Goal: Transaction & Acquisition: Purchase product/service

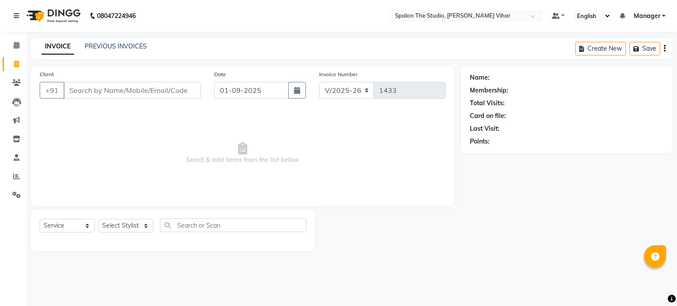
select select "903"
select select "service"
click at [94, 90] on input "Client" at bounding box center [132, 90] width 138 height 17
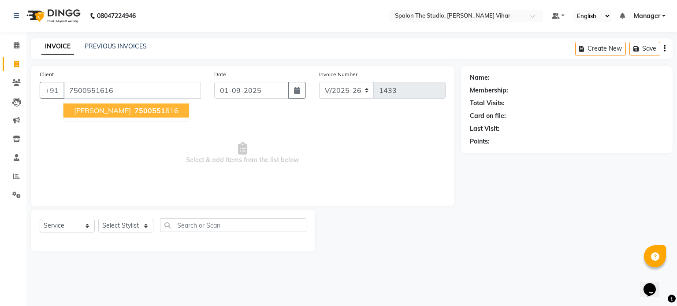
type input "7500551616"
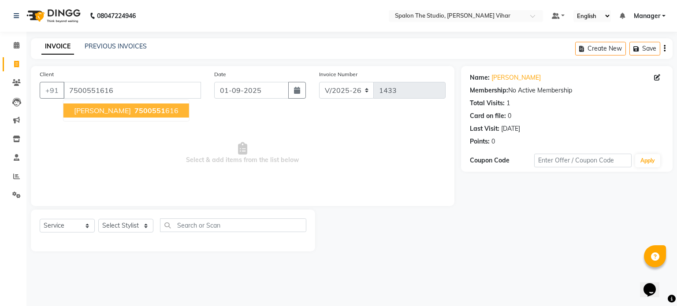
click at [141, 106] on span "7500551" at bounding box center [149, 110] width 31 height 9
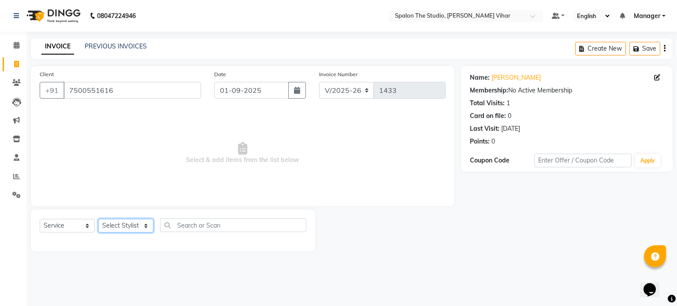
click at [131, 226] on select "Select Stylist Aarti [PERSON_NAME] Gernal [PERSON_NAME] Manager navazish [PERSO…" at bounding box center [125, 226] width 55 height 14
select select "63680"
click at [98, 220] on select "Select Stylist Aarti [PERSON_NAME] Gernal [PERSON_NAME] Manager navazish [PERSO…" at bounding box center [125, 226] width 55 height 14
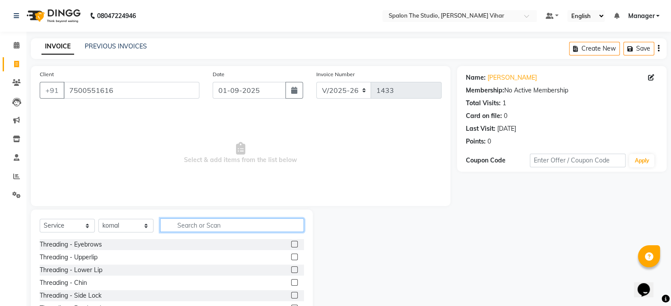
click at [205, 229] on input "text" at bounding box center [232, 226] width 144 height 14
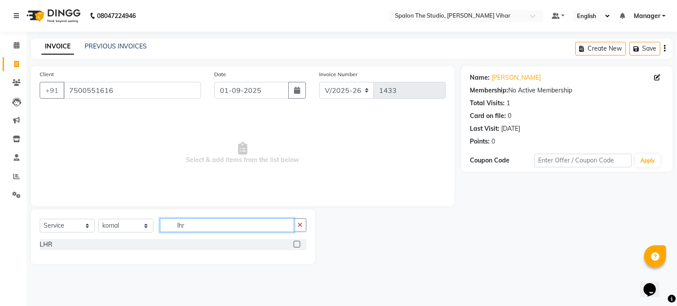
type input "lhr"
click at [301, 243] on div at bounding box center [300, 244] width 13 height 11
click at [298, 245] on label at bounding box center [297, 244] width 7 height 7
click at [298, 245] on input "checkbox" at bounding box center [297, 245] width 6 height 6
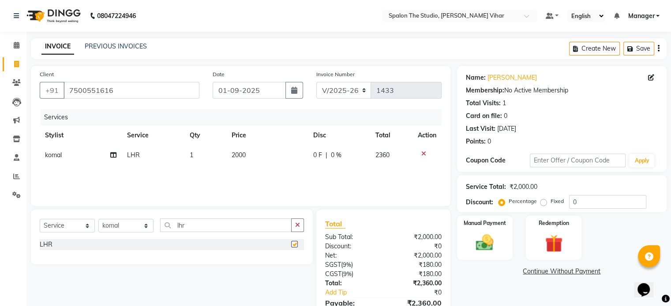
checkbox input "false"
click at [261, 142] on th "Price" at bounding box center [267, 136] width 82 height 20
click at [264, 151] on td "2000" at bounding box center [267, 155] width 82 height 20
select select "63680"
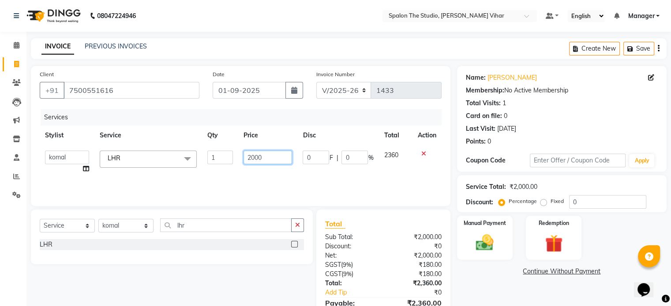
click at [274, 158] on input "2000" at bounding box center [267, 158] width 48 height 14
type input "2"
type input "1610"
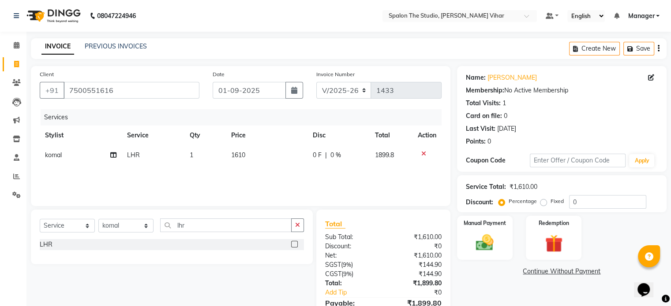
click at [509, 293] on div "Name: [PERSON_NAME] Membership: No Active Membership Total Visits: 1 Card on fi…" at bounding box center [565, 202] width 216 height 273
click at [268, 152] on td "1610" at bounding box center [267, 155] width 82 height 20
select select "63680"
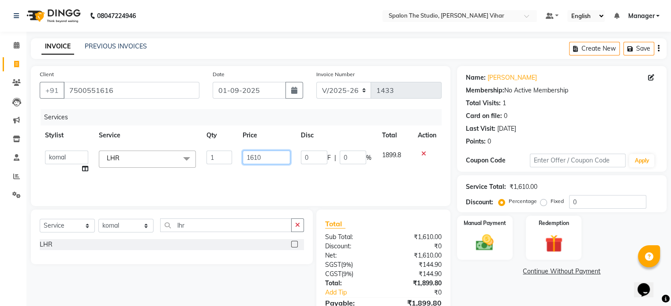
click at [269, 155] on input "1610" at bounding box center [266, 158] width 48 height 14
type input "1611"
click at [487, 281] on div "Name: [PERSON_NAME] Membership: No Active Membership Total Visits: 1 Card on fi…" at bounding box center [565, 202] width 216 height 273
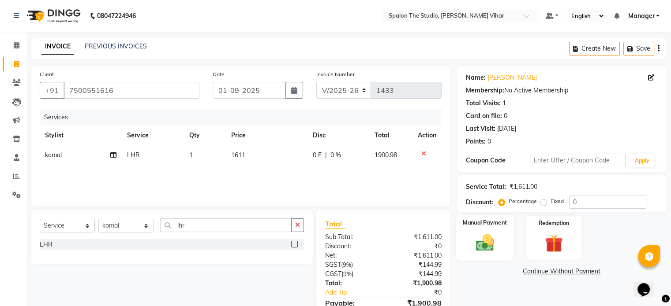
click at [489, 235] on img at bounding box center [485, 243] width 30 height 21
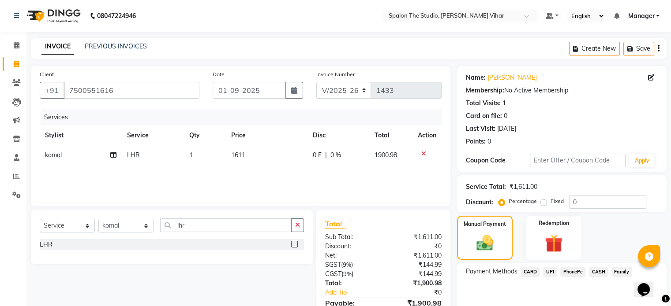
click at [596, 273] on span "CASH" at bounding box center [598, 272] width 19 height 10
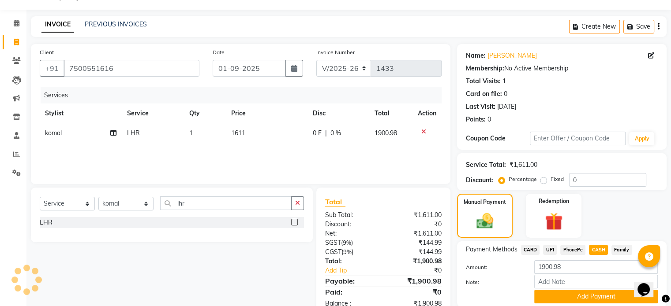
scroll to position [55, 0]
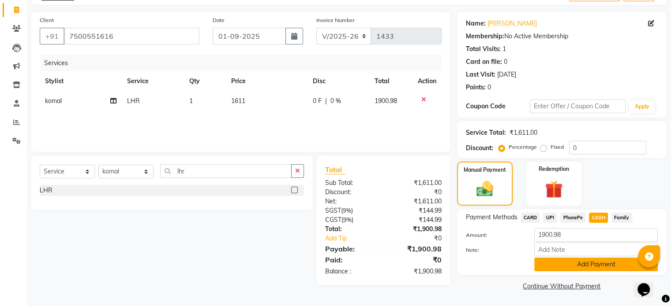
click at [569, 270] on button "Add Payment" at bounding box center [595, 265] width 123 height 14
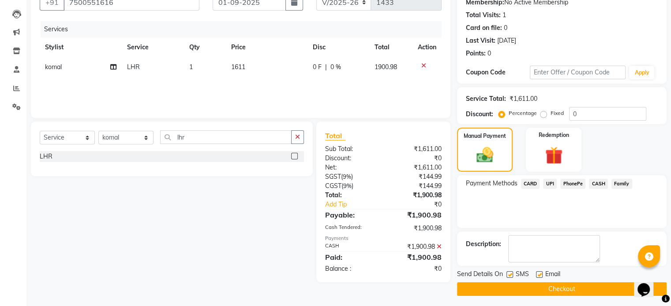
scroll to position [90, 0]
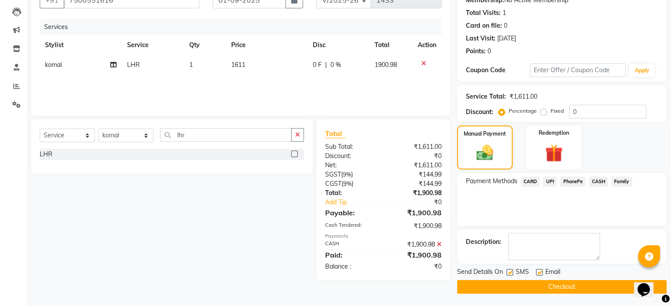
click at [611, 287] on button "Checkout" at bounding box center [561, 287] width 209 height 14
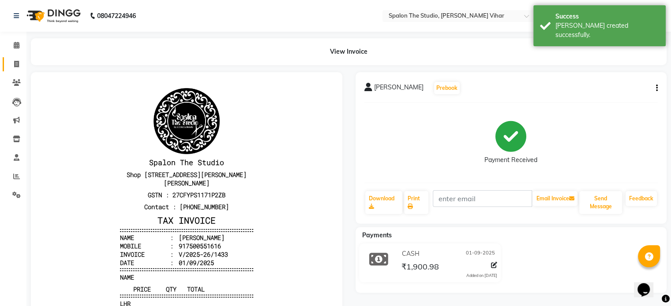
click at [7, 63] on link "Invoice" at bounding box center [13, 64] width 21 height 15
select select "service"
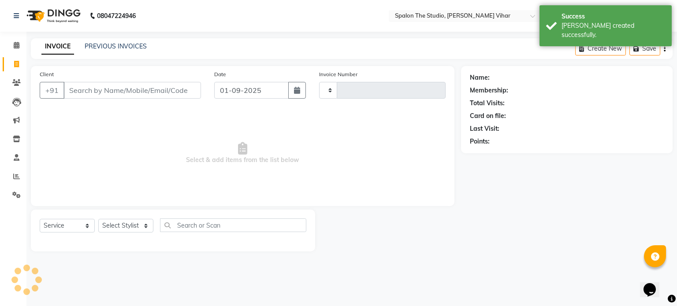
type input "1434"
select select "903"
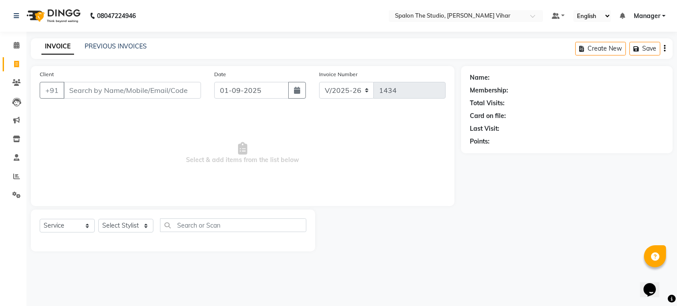
click at [98, 91] on input "Client" at bounding box center [132, 90] width 138 height 17
click at [93, 89] on input "982313800" at bounding box center [109, 90] width 93 height 17
type input "9823137800"
click at [177, 90] on span "Add Client" at bounding box center [178, 90] width 35 height 9
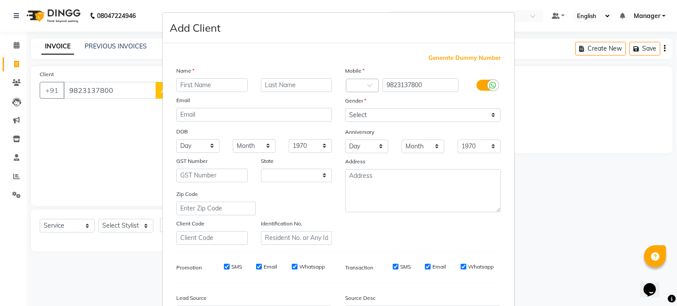
select select "22"
click at [198, 89] on input "text" at bounding box center [211, 85] width 71 height 14
type input "[PERSON_NAME]"
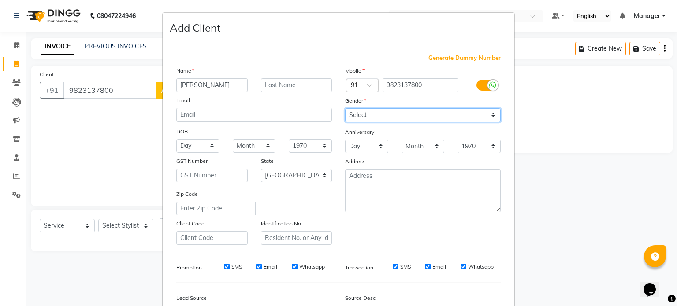
click at [398, 110] on select "Select [DEMOGRAPHIC_DATA] [DEMOGRAPHIC_DATA] Other Prefer Not To Say" at bounding box center [423, 115] width 156 height 14
select select "[DEMOGRAPHIC_DATA]"
click at [345, 109] on select "Select [DEMOGRAPHIC_DATA] [DEMOGRAPHIC_DATA] Other Prefer Not To Say" at bounding box center [423, 115] width 156 height 14
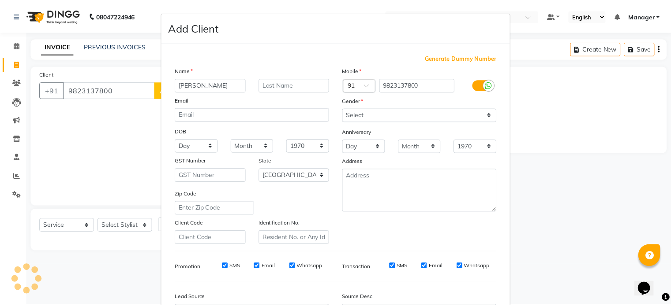
scroll to position [104, 0]
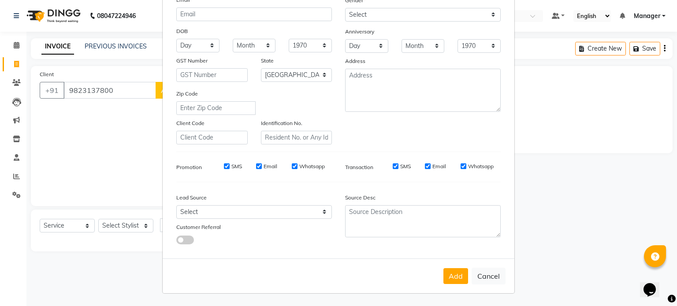
click at [455, 286] on div "Add Cancel" at bounding box center [339, 276] width 352 height 35
click at [456, 284] on button "Add" at bounding box center [456, 277] width 25 height 16
select select
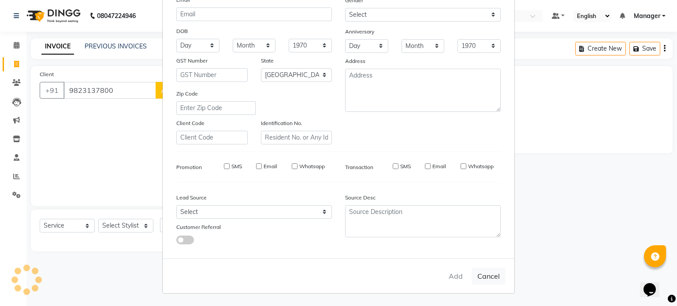
select select
select select "null"
select select
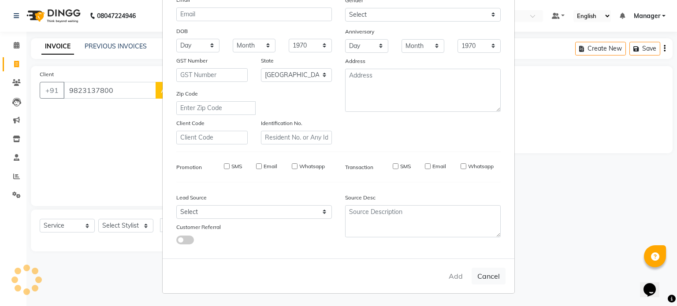
select select
checkbox input "false"
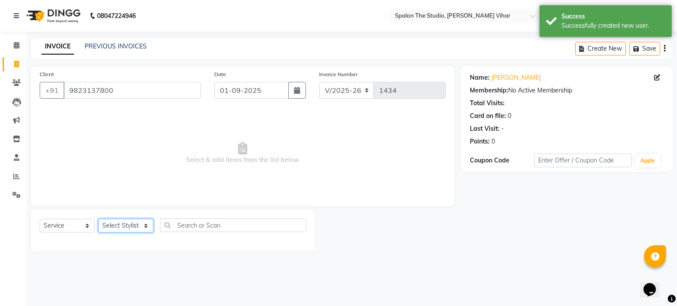
click at [128, 229] on select "Select Stylist Aarti [PERSON_NAME] Gernal [PERSON_NAME] Manager navazish [PERSO…" at bounding box center [125, 226] width 55 height 14
select select "77178"
click at [98, 220] on select "Select Stylist Aarti [PERSON_NAME] Gernal [PERSON_NAME] Manager navazish [PERSO…" at bounding box center [125, 226] width 55 height 14
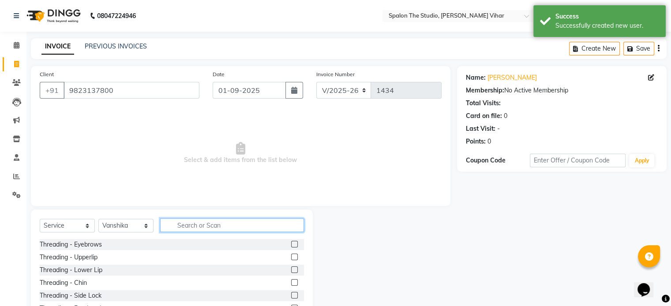
click at [201, 225] on input "text" at bounding box center [232, 226] width 144 height 14
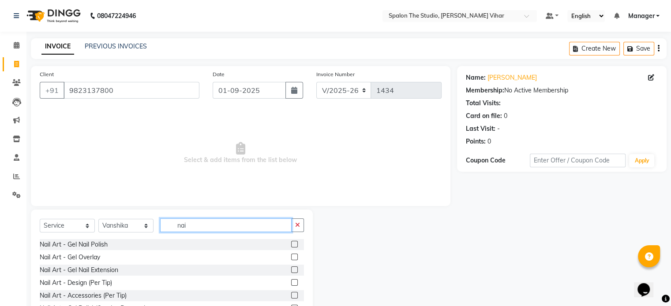
type input "nai"
click at [291, 269] on label at bounding box center [294, 270] width 7 height 7
click at [291, 269] on input "checkbox" at bounding box center [294, 271] width 6 height 6
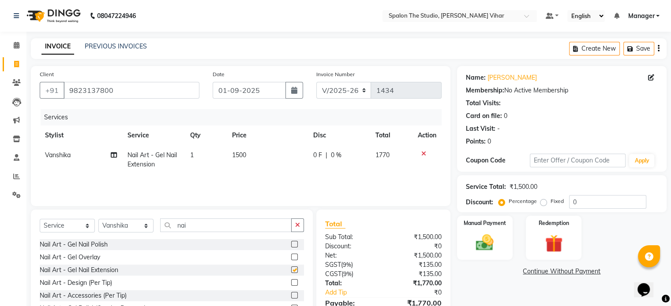
checkbox input "false"
click at [265, 153] on td "1500" at bounding box center [268, 159] width 82 height 29
select select "77178"
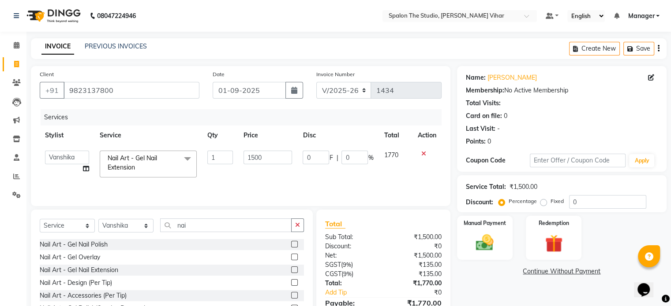
click at [274, 145] on th "Price" at bounding box center [267, 136] width 59 height 20
click at [272, 154] on input "1500" at bounding box center [267, 158] width 48 height 14
type input "1610"
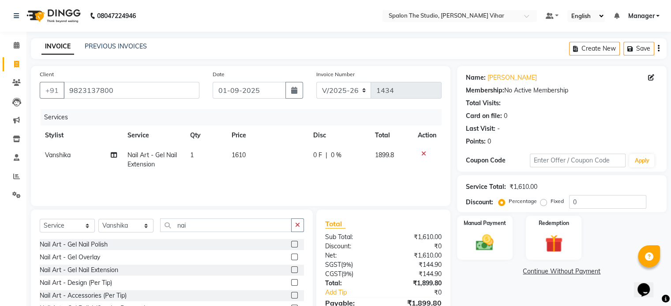
click at [513, 293] on div "Name: [PERSON_NAME] Membership: No Active Membership Total Visits: Card on file…" at bounding box center [565, 203] width 216 height 274
click at [265, 157] on td "1610" at bounding box center [266, 159] width 81 height 29
select select "77178"
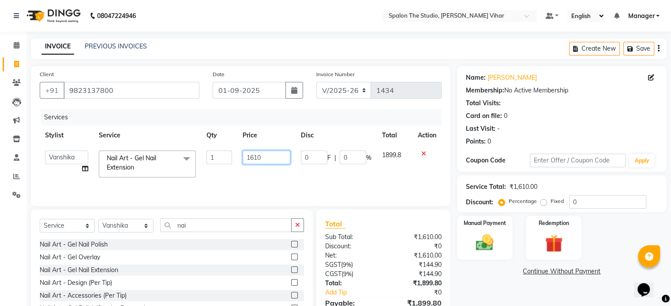
click at [265, 157] on input "1610" at bounding box center [266, 158] width 48 height 14
type input "1271"
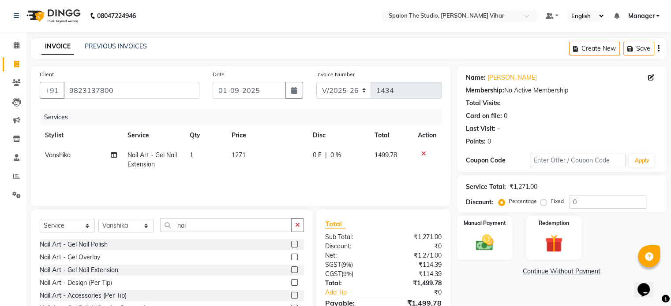
click at [509, 282] on div "Name: [PERSON_NAME] Membership: No Active Membership Total Visits: Card on file…" at bounding box center [565, 203] width 216 height 274
click at [266, 160] on td "1271" at bounding box center [266, 159] width 81 height 29
select select "77178"
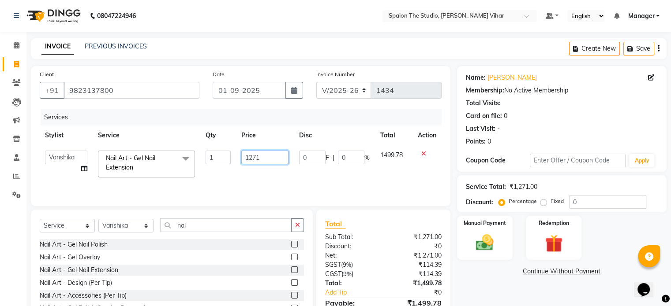
click at [268, 153] on input "1271" at bounding box center [264, 158] width 47 height 14
type input "1272"
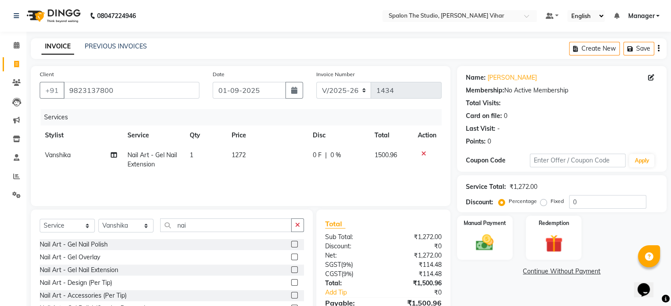
click at [506, 286] on div "Name: [PERSON_NAME] Membership: No Active Membership Total Visits: Card on file…" at bounding box center [565, 203] width 216 height 274
click at [481, 239] on img at bounding box center [485, 243] width 30 height 21
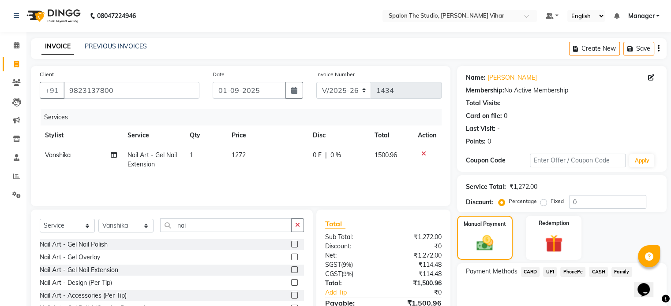
click at [554, 269] on span "UPI" at bounding box center [550, 272] width 14 height 10
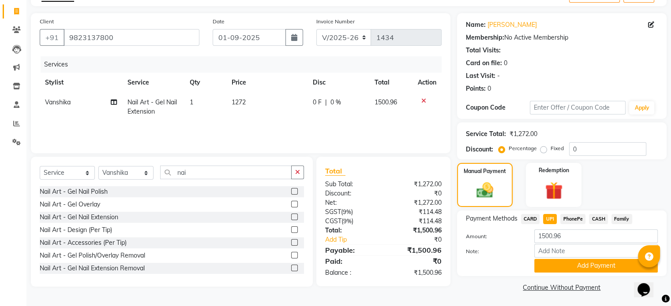
scroll to position [55, 0]
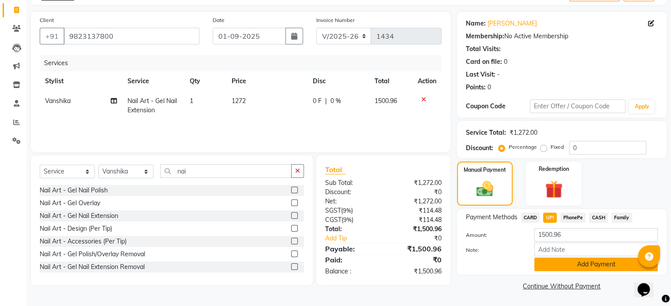
click at [586, 268] on button "Add Payment" at bounding box center [595, 265] width 123 height 14
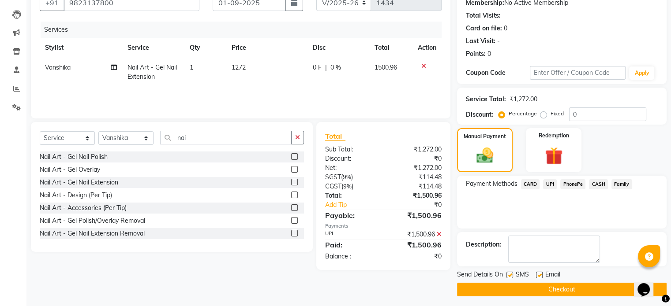
scroll to position [90, 0]
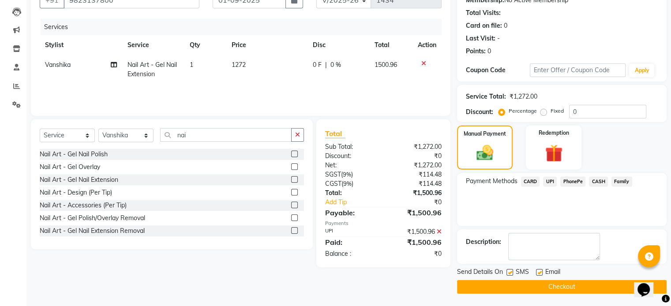
click at [587, 287] on button "Checkout" at bounding box center [561, 287] width 209 height 14
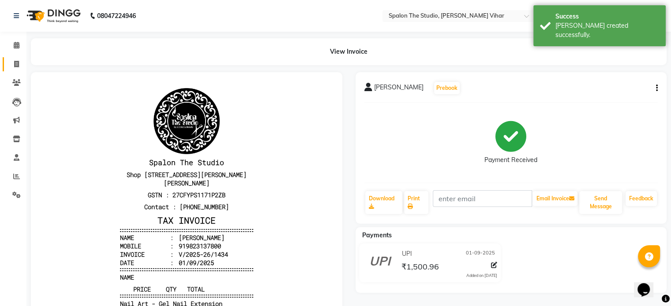
click at [6, 64] on link "Invoice" at bounding box center [13, 64] width 21 height 15
select select "service"
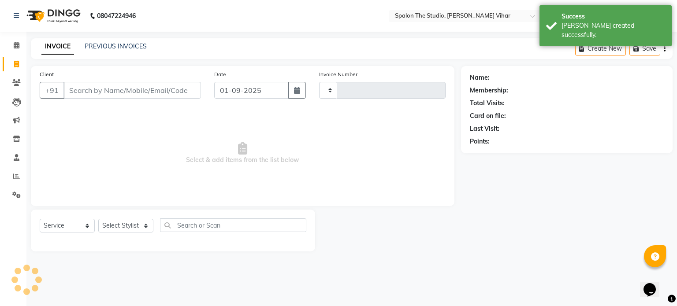
type input "1435"
select select "903"
click at [103, 45] on link "PREVIOUS INVOICES" at bounding box center [116, 46] width 62 height 8
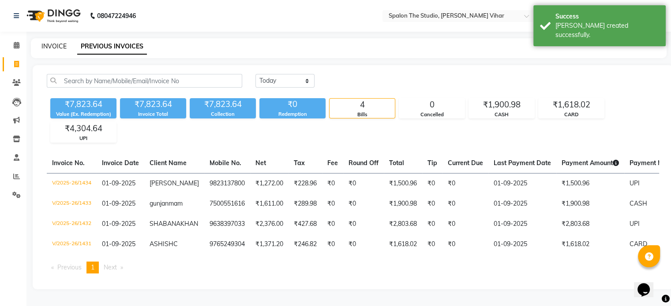
click at [46, 48] on link "INVOICE" at bounding box center [53, 46] width 25 height 8
select select "service"
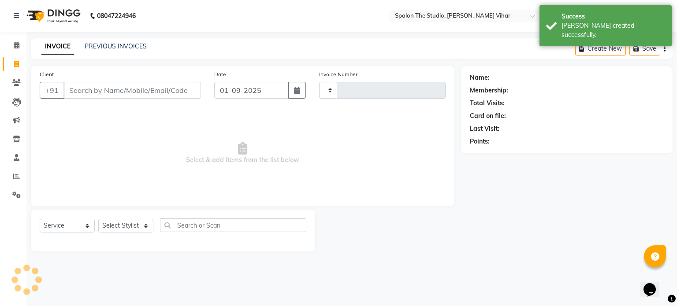
type input "1435"
select select "903"
click at [104, 90] on input "Client" at bounding box center [132, 90] width 138 height 17
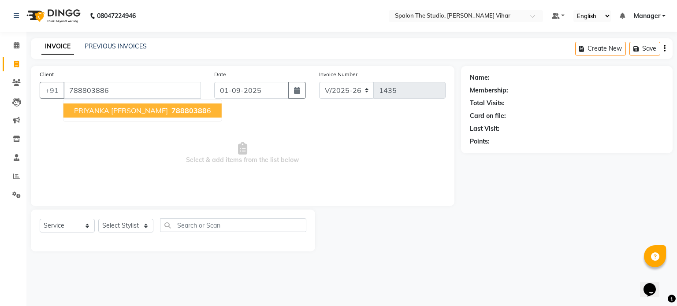
type input "788803886"
select select "1: Object"
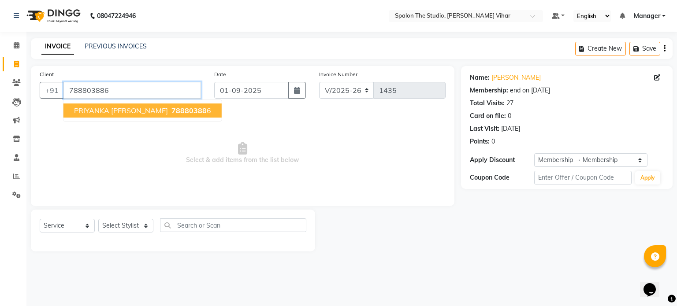
click at [137, 95] on input "788803886" at bounding box center [132, 90] width 138 height 17
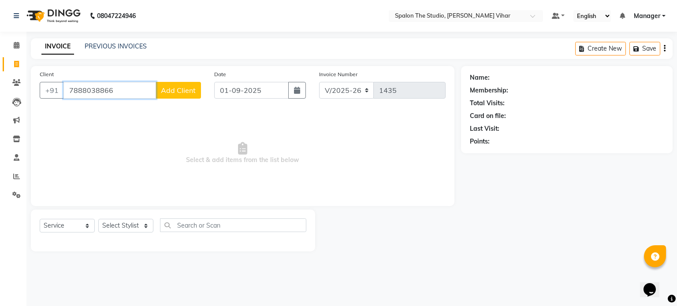
type input "788803886"
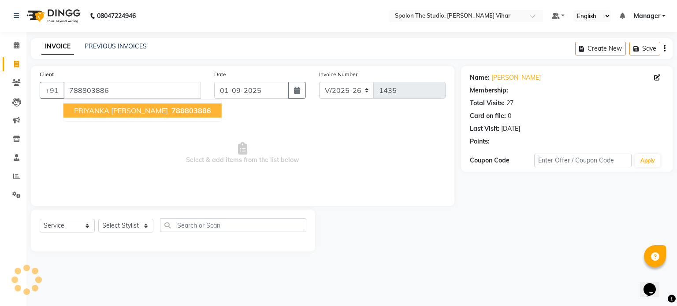
select select "1: Object"
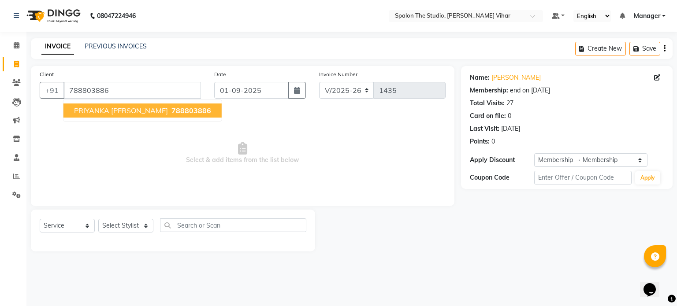
click at [152, 105] on button "PRIYANKA [PERSON_NAME] 788803886" at bounding box center [142, 111] width 158 height 14
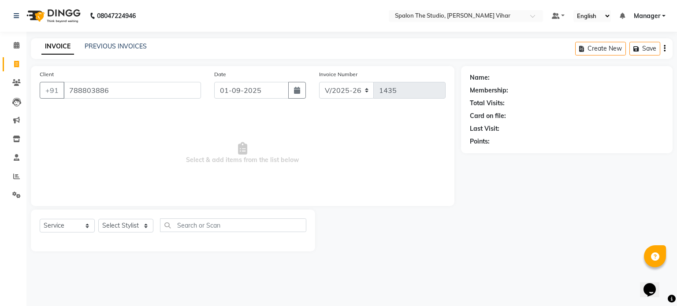
select select "1: Object"
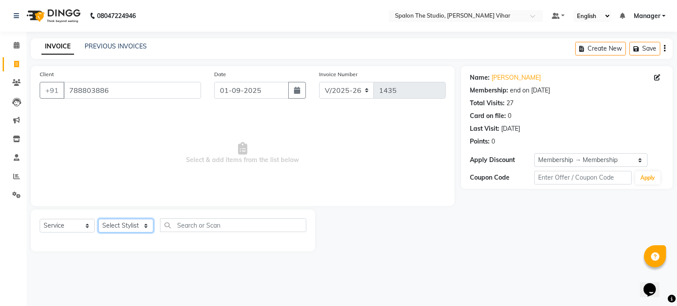
click at [143, 225] on select "Select Stylist Aarti [PERSON_NAME] Gernal [PERSON_NAME] Manager navazish [PERSO…" at bounding box center [125, 226] width 55 height 14
click at [98, 220] on select "Select Stylist Aarti [PERSON_NAME] Gernal [PERSON_NAME] Manager navazish [PERSO…" at bounding box center [125, 226] width 55 height 14
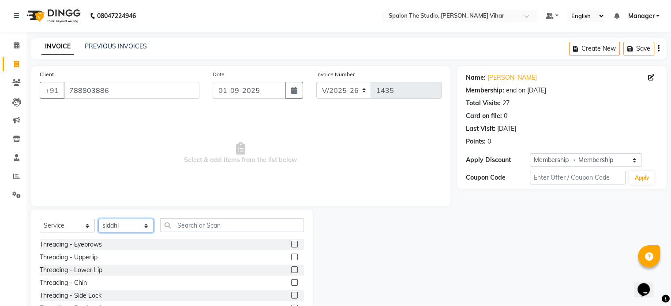
click at [137, 224] on select "Select Stylist Aarti [PERSON_NAME] Gernal [PERSON_NAME] Manager navazish [PERSO…" at bounding box center [125, 226] width 55 height 14
select select "14928"
click at [98, 220] on select "Select Stylist Aarti [PERSON_NAME] Gernal [PERSON_NAME] Manager navazish [PERSO…" at bounding box center [125, 226] width 55 height 14
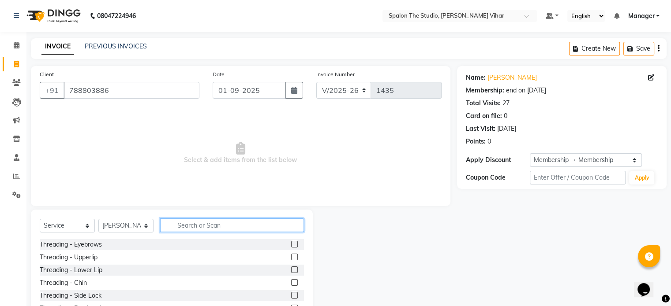
click at [207, 223] on input "text" at bounding box center [232, 226] width 144 height 14
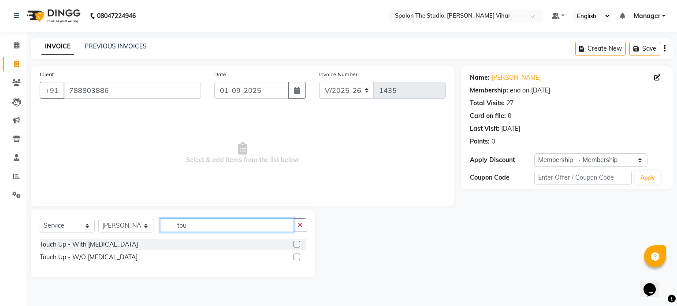
type input "tou"
click at [298, 257] on label at bounding box center [297, 257] width 7 height 7
click at [298, 257] on input "checkbox" at bounding box center [297, 258] width 6 height 6
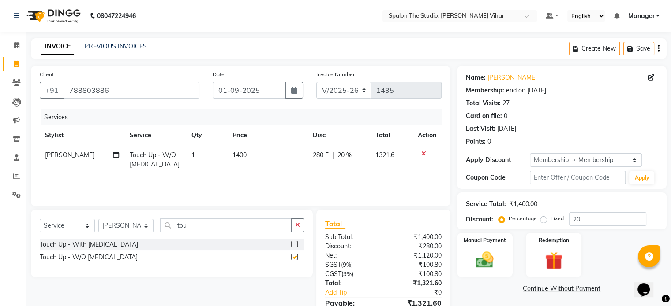
checkbox input "false"
click at [234, 226] on input "tou" at bounding box center [225, 226] width 131 height 14
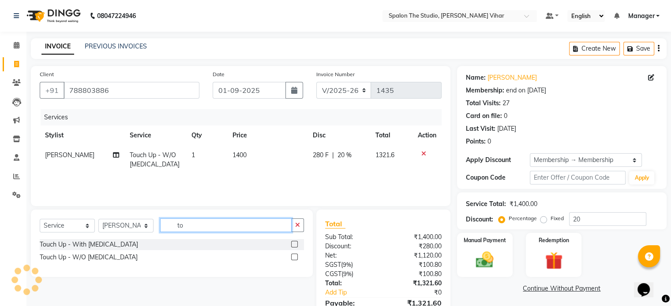
type input "t"
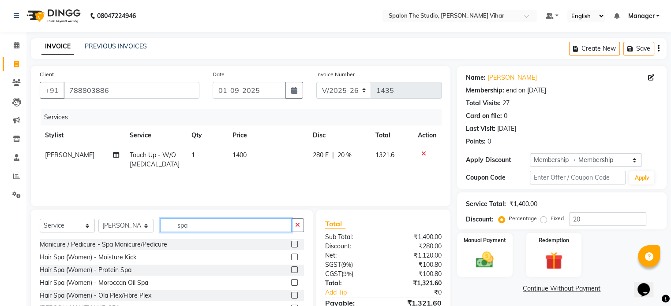
type input "spa"
click at [291, 272] on label at bounding box center [294, 270] width 7 height 7
click at [291, 272] on input "checkbox" at bounding box center [294, 271] width 6 height 6
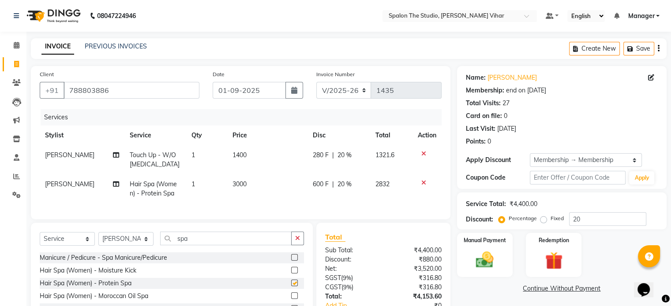
checkbox input "false"
click at [220, 245] on input "spa" at bounding box center [225, 239] width 131 height 14
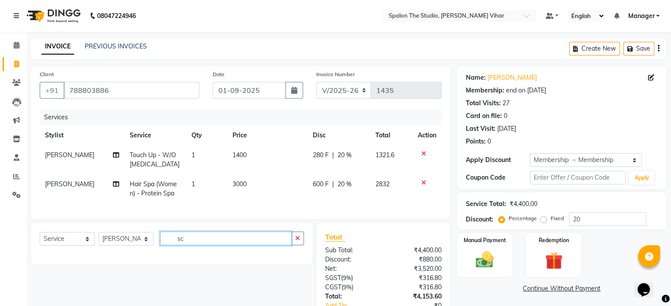
type input "s"
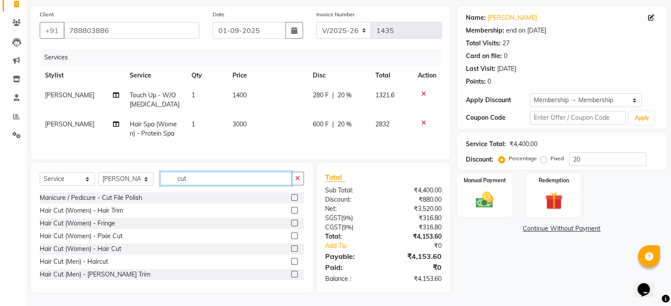
scroll to position [67, 0]
type input "cut"
click at [274, 234] on div "Hair Cut (Women) - Pixie Cut" at bounding box center [172, 236] width 264 height 11
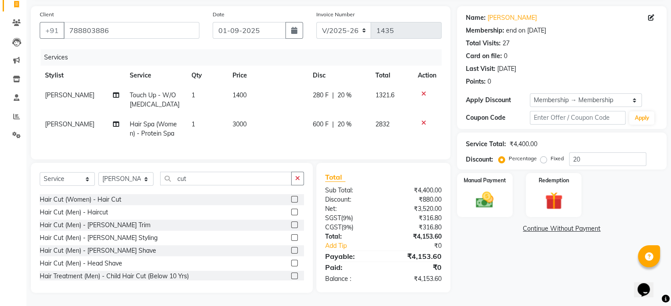
scroll to position [52, 0]
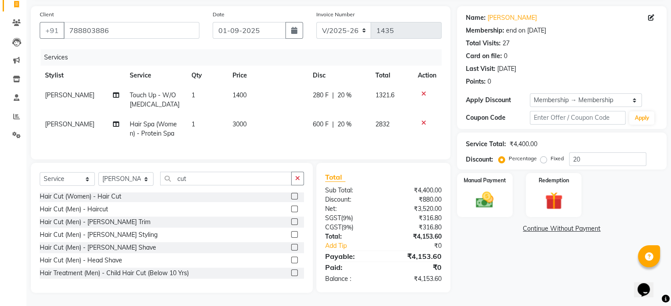
click at [291, 200] on div at bounding box center [294, 197] width 6 height 9
click at [291, 199] on label at bounding box center [294, 196] width 7 height 7
click at [291, 199] on input "checkbox" at bounding box center [294, 197] width 6 height 6
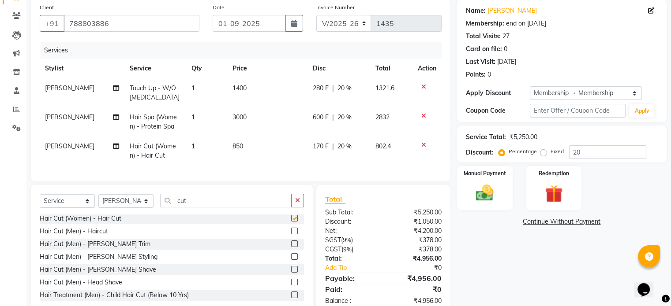
checkbox input "false"
click at [254, 114] on td "3000" at bounding box center [267, 122] width 80 height 29
select select "14928"
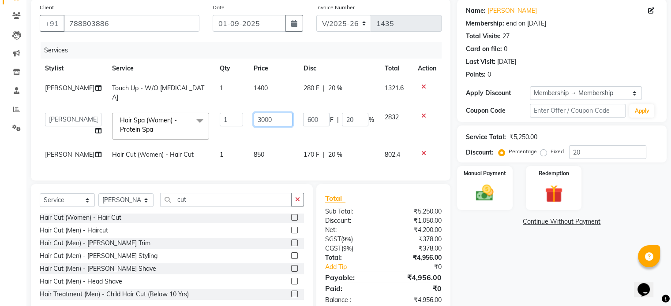
click at [265, 117] on input "3000" at bounding box center [273, 120] width 39 height 14
type input "3"
type input "2000"
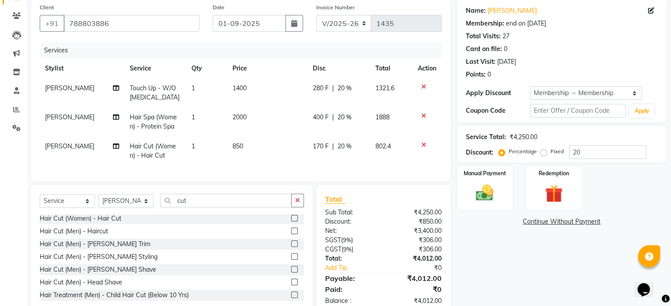
click at [537, 263] on div "Name: [PERSON_NAME] Membership: end on [DATE] Total Visits: 27 Card on file: 0 …" at bounding box center [565, 157] width 216 height 316
click at [258, 115] on td "2000" at bounding box center [267, 122] width 80 height 29
select select "14928"
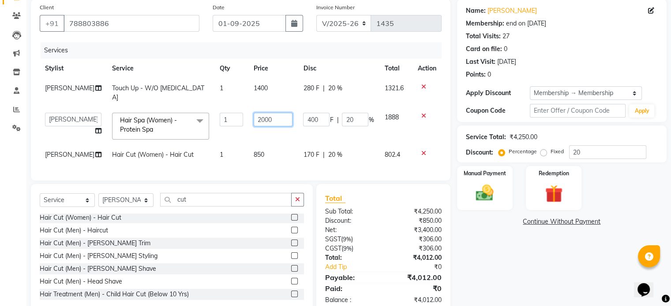
click at [267, 119] on input "2000" at bounding box center [273, 120] width 39 height 14
type input "2238"
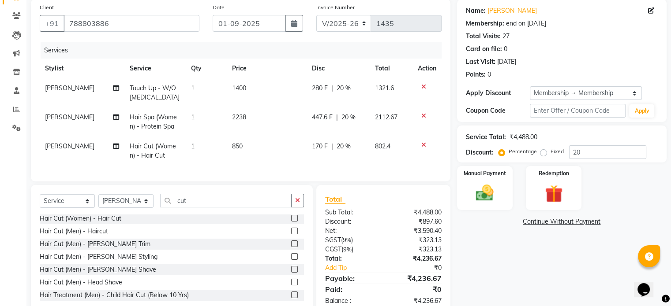
click at [504, 266] on div "Name: [PERSON_NAME] Membership: end on [DATE] Total Visits: 27 Card on file: 0 …" at bounding box center [565, 157] width 216 height 316
click at [391, 198] on div "Total Sub Total: ₹4,488.00 Discount: ₹897.60 Net: ₹3,590.40 SGST ( 9% ) ₹323.13…" at bounding box center [383, 250] width 134 height 130
click at [265, 120] on td "2238" at bounding box center [267, 122] width 80 height 29
select select "14928"
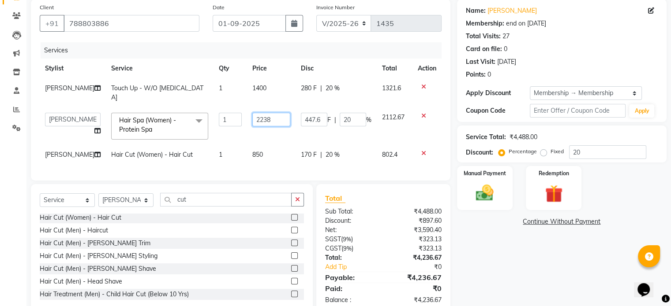
click at [253, 121] on input "2238" at bounding box center [271, 120] width 38 height 14
type input "2538"
click at [550, 250] on div "Name: [PERSON_NAME] Membership: end on [DATE] Total Visits: 27 Card on file: 0 …" at bounding box center [565, 156] width 216 height 315
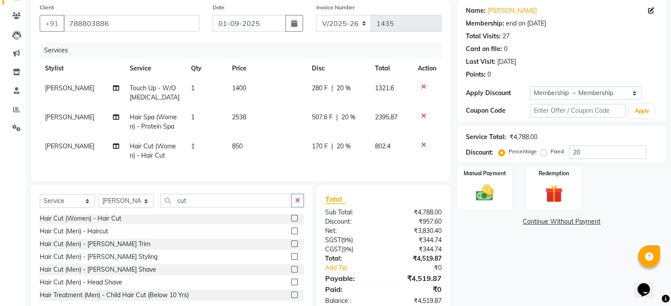
click at [550, 250] on div "Name: [PERSON_NAME] Membership: end on [DATE] Total Visits: 27 Card on file: 0 …" at bounding box center [565, 157] width 216 height 316
click at [239, 121] on span "2538" at bounding box center [239, 117] width 14 height 8
select select "14928"
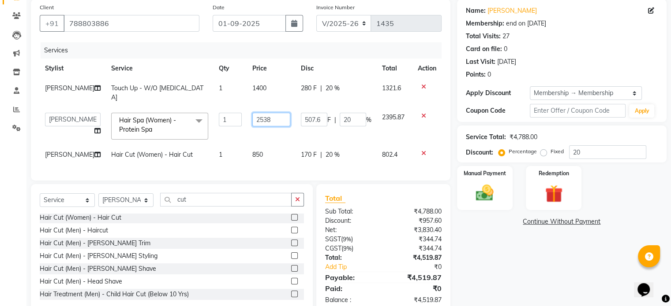
click at [265, 120] on input "2538" at bounding box center [271, 120] width 38 height 14
type input "2640"
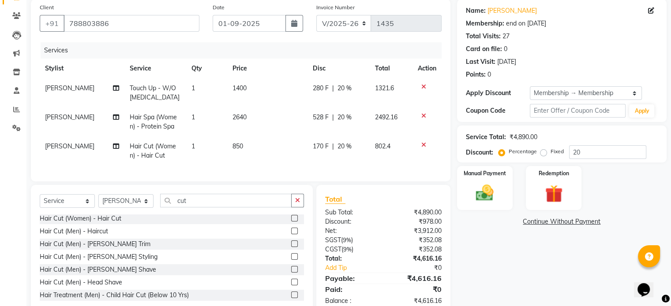
click at [525, 271] on div "Name: [PERSON_NAME] Membership: end on [DATE] Total Visits: 27 Card on file: 0 …" at bounding box center [565, 157] width 216 height 316
click at [256, 114] on td "2640" at bounding box center [267, 122] width 80 height 29
select select "14928"
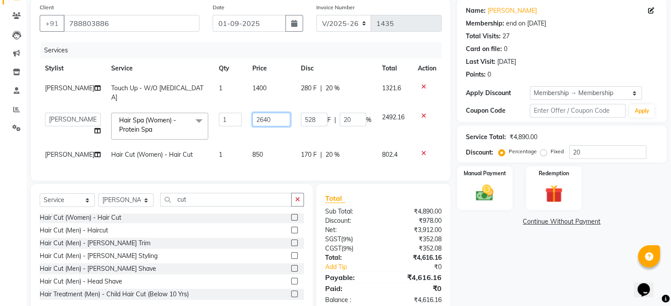
click at [265, 120] on input "2640" at bounding box center [271, 120] width 38 height 14
type input "2635"
click at [491, 279] on div "Name: [PERSON_NAME] Membership: end on [DATE] Total Visits: 27 Card on file: 0 …" at bounding box center [565, 156] width 216 height 315
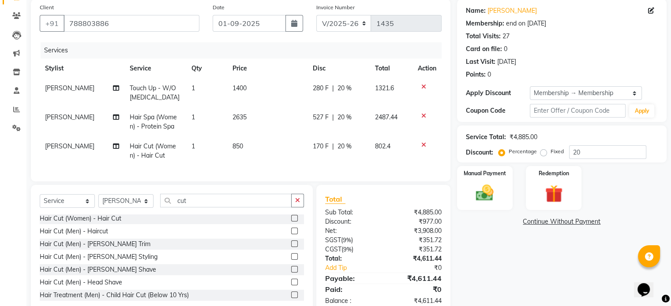
click at [254, 117] on td "2635" at bounding box center [267, 122] width 80 height 29
select select "14928"
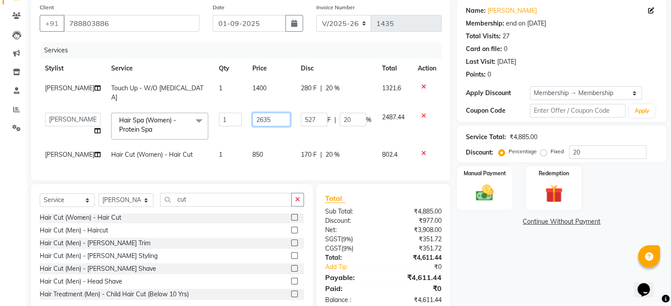
click at [265, 119] on input "2635" at bounding box center [271, 120] width 38 height 14
type input "2634"
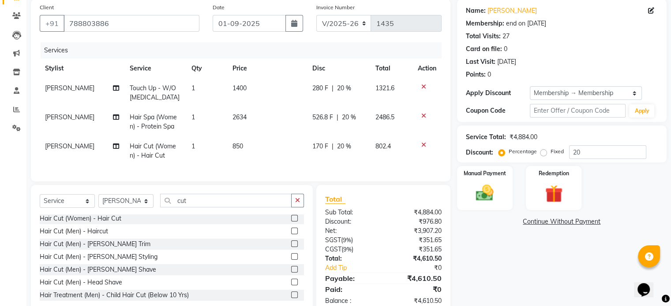
click at [570, 267] on div "Name: [PERSON_NAME] Membership: end on [DATE] Total Visits: 27 Card on file: 0 …" at bounding box center [565, 157] width 216 height 316
click at [267, 113] on td "2634" at bounding box center [267, 122] width 80 height 29
select select "14928"
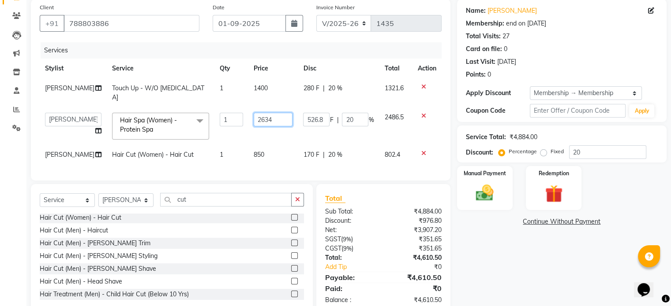
click at [269, 116] on input "2634" at bounding box center [273, 120] width 39 height 14
type input "2664"
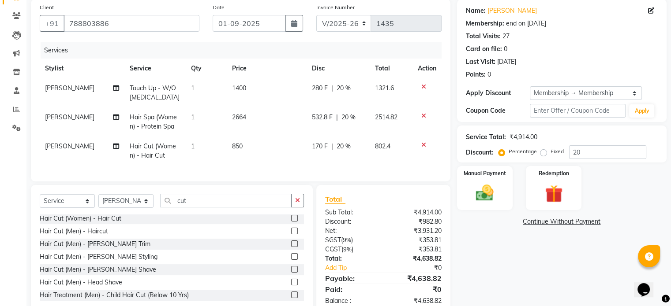
click at [541, 275] on div "Name: [PERSON_NAME] Membership: end on [DATE] Total Visits: 27 Card on file: 0 …" at bounding box center [565, 157] width 216 height 316
click at [255, 111] on td "2664" at bounding box center [267, 122] width 80 height 29
select select "14928"
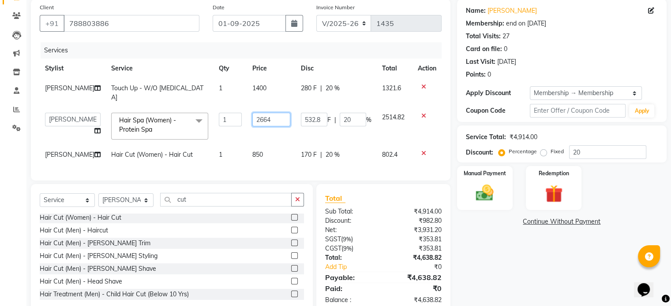
click at [267, 120] on input "2664" at bounding box center [271, 120] width 38 height 14
type input "2667"
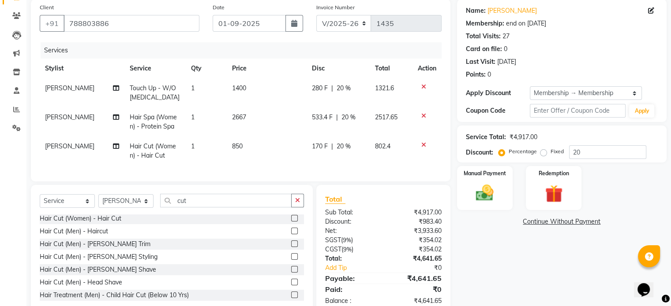
click at [488, 268] on div "Name: [PERSON_NAME] Membership: end on [DATE] Total Visits: 27 Card on file: 0 …" at bounding box center [565, 157] width 216 height 316
click at [474, 197] on img at bounding box center [485, 193] width 30 height 21
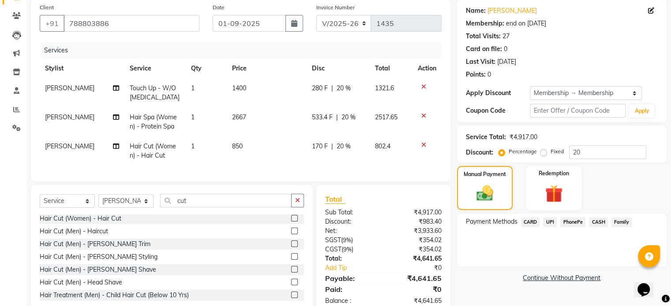
click at [545, 223] on span "UPI" at bounding box center [550, 222] width 14 height 10
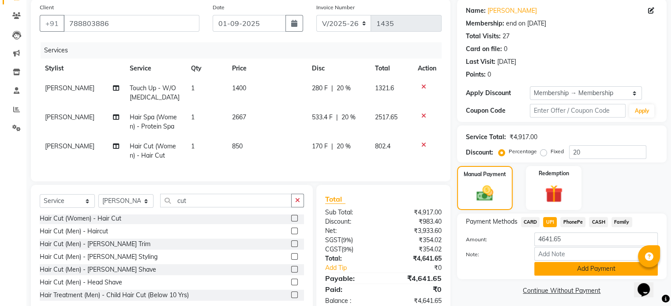
click at [566, 271] on button "Add Payment" at bounding box center [595, 269] width 123 height 14
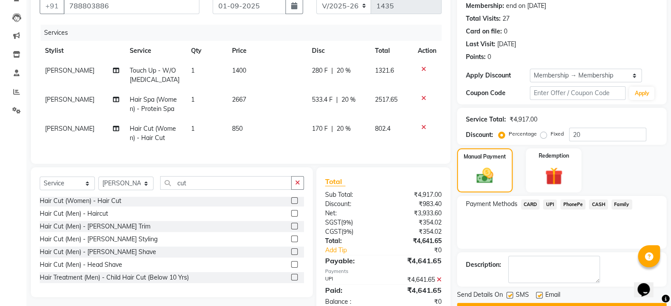
scroll to position [114, 0]
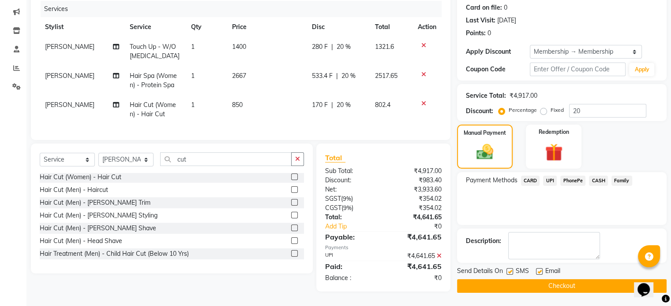
click at [508, 269] on label at bounding box center [509, 272] width 7 height 7
click at [508, 269] on input "checkbox" at bounding box center [509, 272] width 6 height 6
checkbox input "false"
click at [532, 282] on button "Checkout" at bounding box center [561, 287] width 209 height 14
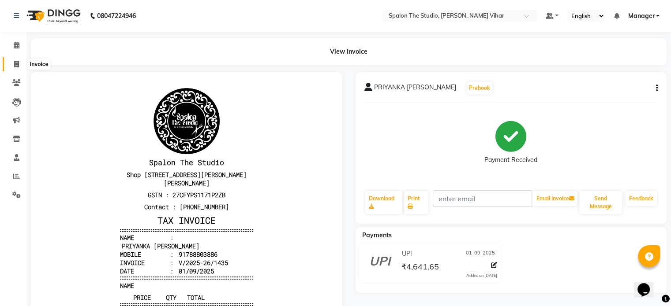
click at [12, 68] on span at bounding box center [16, 65] width 15 height 10
select select "service"
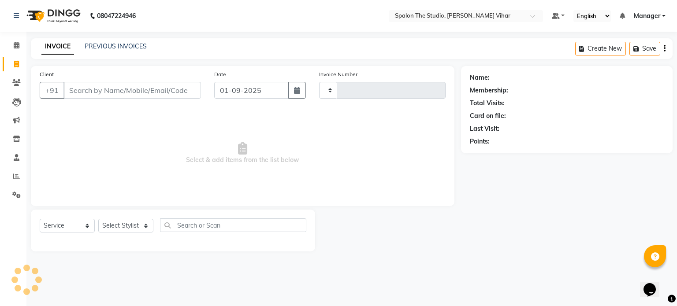
type input "1436"
select select "903"
click at [132, 45] on link "PREVIOUS INVOICES" at bounding box center [116, 46] width 62 height 8
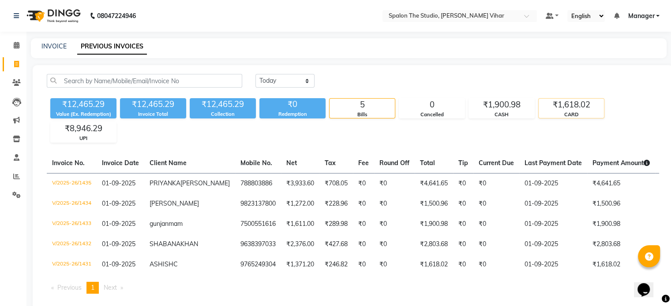
click at [541, 117] on div "CARD" at bounding box center [570, 114] width 65 height 7
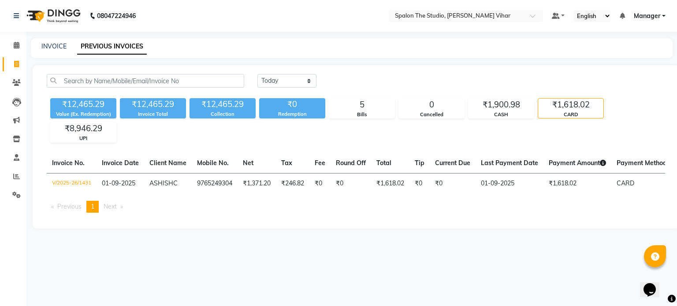
click at [570, 249] on div "08047224946 Select Location × Spalon The Studio, [PERSON_NAME] Vihar Default Pa…" at bounding box center [338, 153] width 677 height 306
